Goal: Task Accomplishment & Management: Use online tool/utility

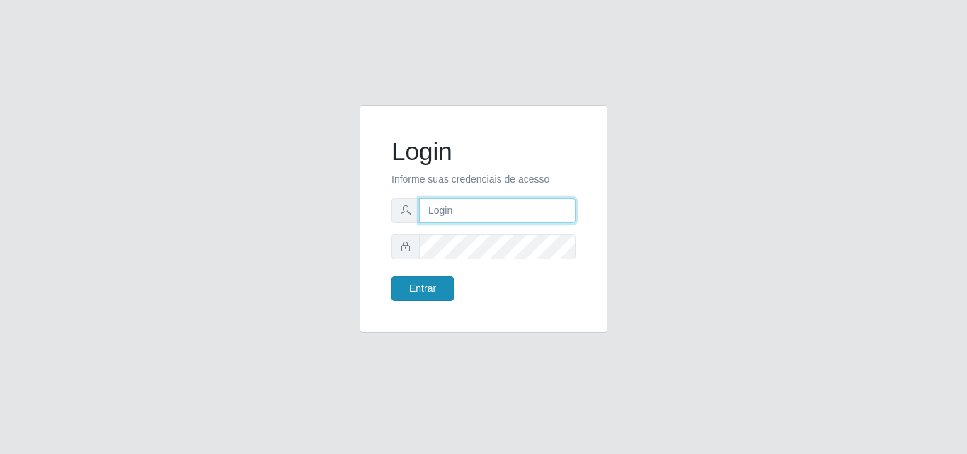
type input "[EMAIL_ADDRESS][DOMAIN_NAME]"
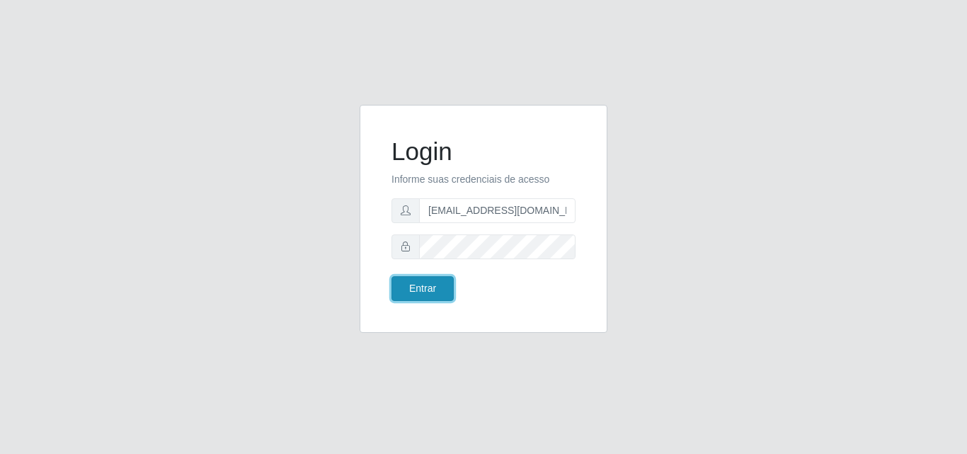
click at [415, 281] on button "Entrar" at bounding box center [422, 288] width 62 height 25
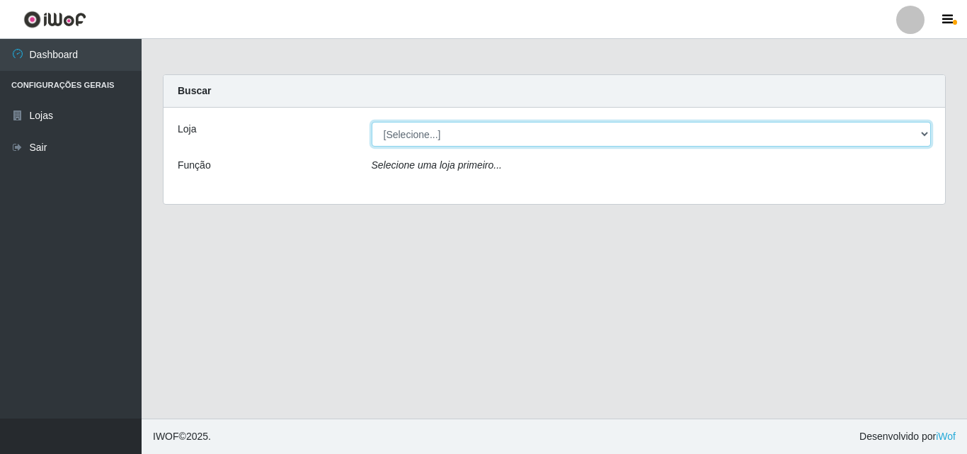
click at [920, 135] on select "[Selecione...] Rede Potiguar 1 - Macaíba" at bounding box center [652, 134] width 560 height 25
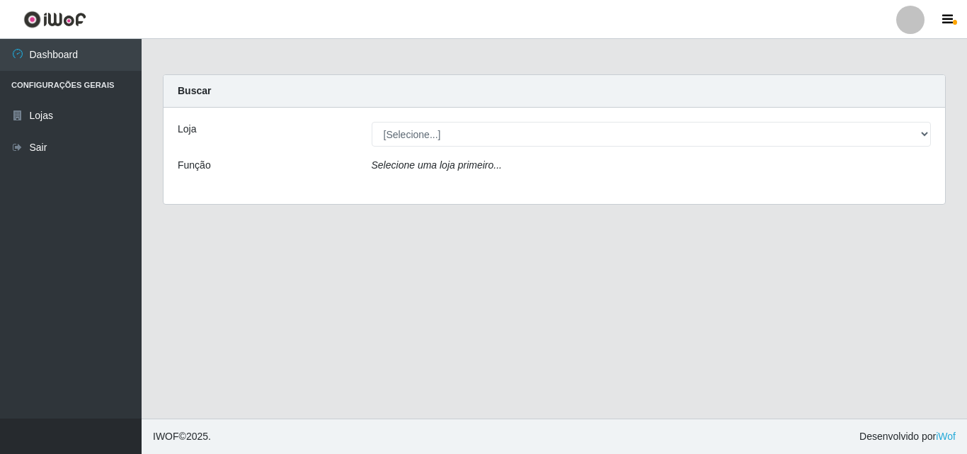
click at [834, 190] on div "Loja [Selecione...] Rede Potiguar 1 - Macaíba Função Selecione uma loja primeir…" at bounding box center [553, 156] width 781 height 96
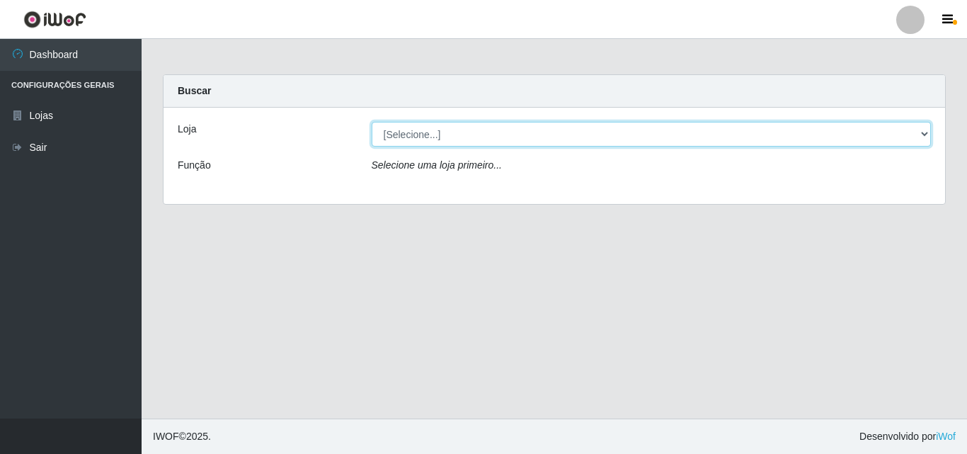
drag, startPoint x: 924, startPoint y: 132, endPoint x: 912, endPoint y: 137, distance: 13.9
click at [922, 134] on select "[Selecione...] Rede Potiguar 1 - Macaíba" at bounding box center [652, 134] width 560 height 25
select select "100"
click at [372, 122] on select "[Selecione...] Rede Potiguar 1 - Macaíba" at bounding box center [652, 134] width 560 height 25
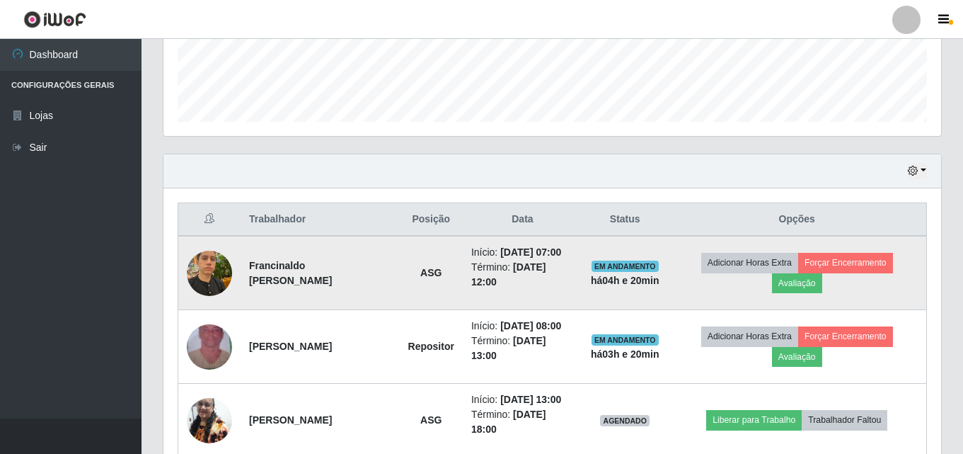
scroll to position [455, 0]
